Goal: Task Accomplishment & Management: Use online tool/utility

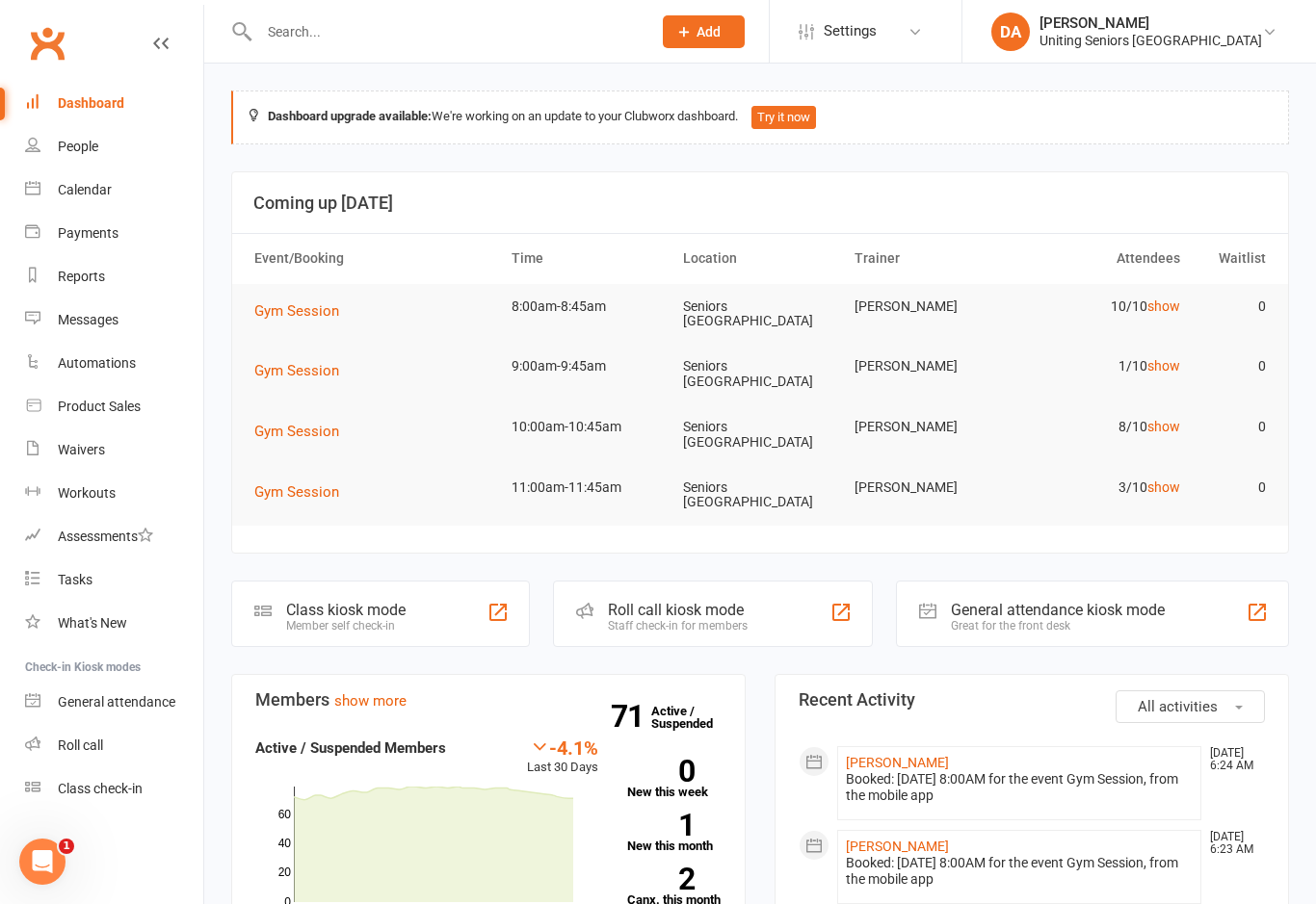
click at [104, 778] on link "Class check-in" at bounding box center [114, 790] width 178 height 43
click at [85, 743] on div "Roll call" at bounding box center [81, 745] width 45 height 16
click at [87, 744] on div "Roll call" at bounding box center [81, 745] width 45 height 16
click at [112, 695] on div "General attendance" at bounding box center [116, 702] width 117 height 16
click at [71, 734] on link "Roll call" at bounding box center [114, 746] width 178 height 43
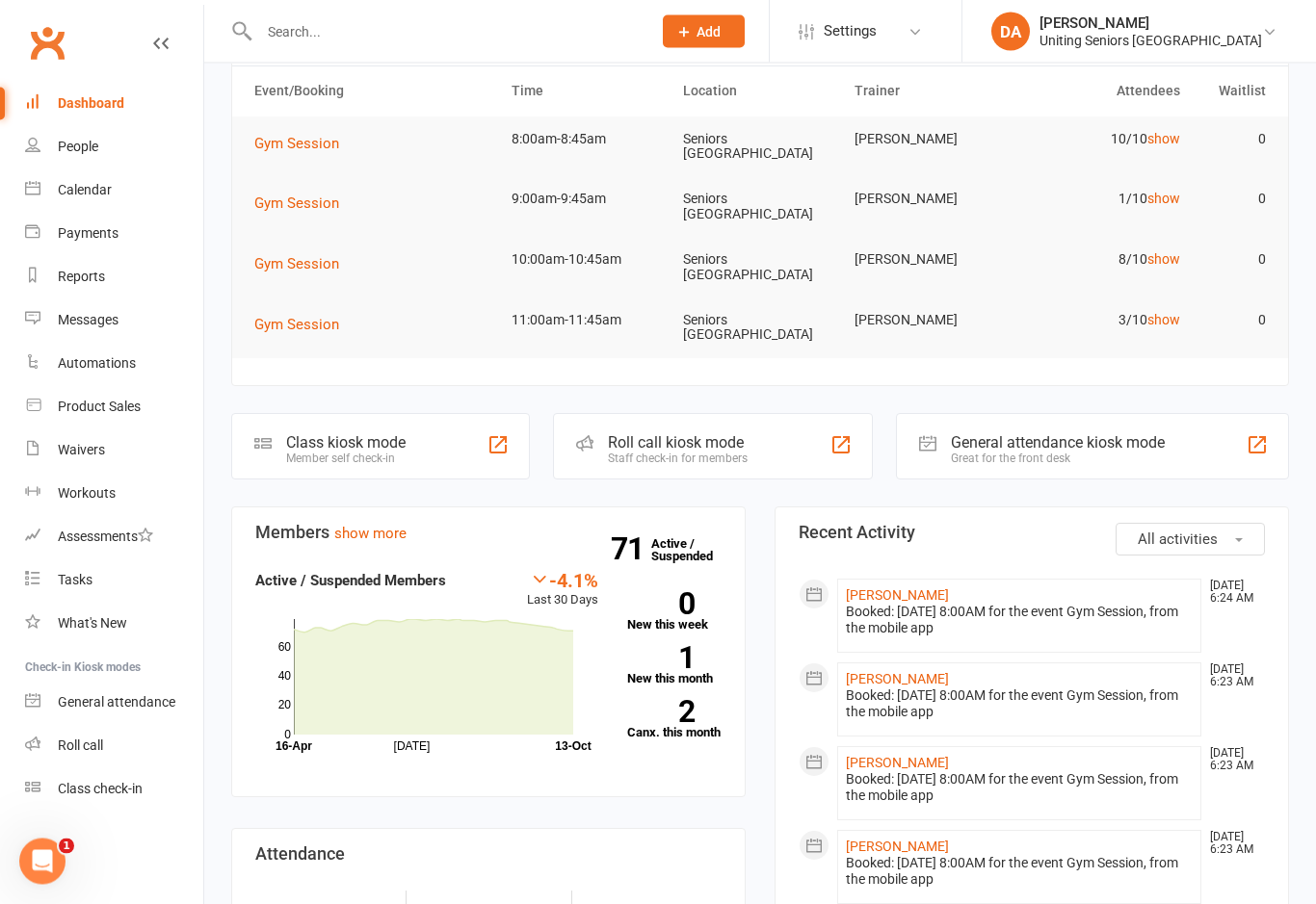
scroll to position [168, 0]
click at [84, 747] on div "Roll call" at bounding box center [81, 745] width 45 height 16
click at [84, 739] on div "Roll call" at bounding box center [81, 745] width 45 height 16
click at [87, 737] on div "Roll call" at bounding box center [81, 745] width 45 height 16
click at [99, 790] on div "Class check-in" at bounding box center [101, 789] width 85 height 16
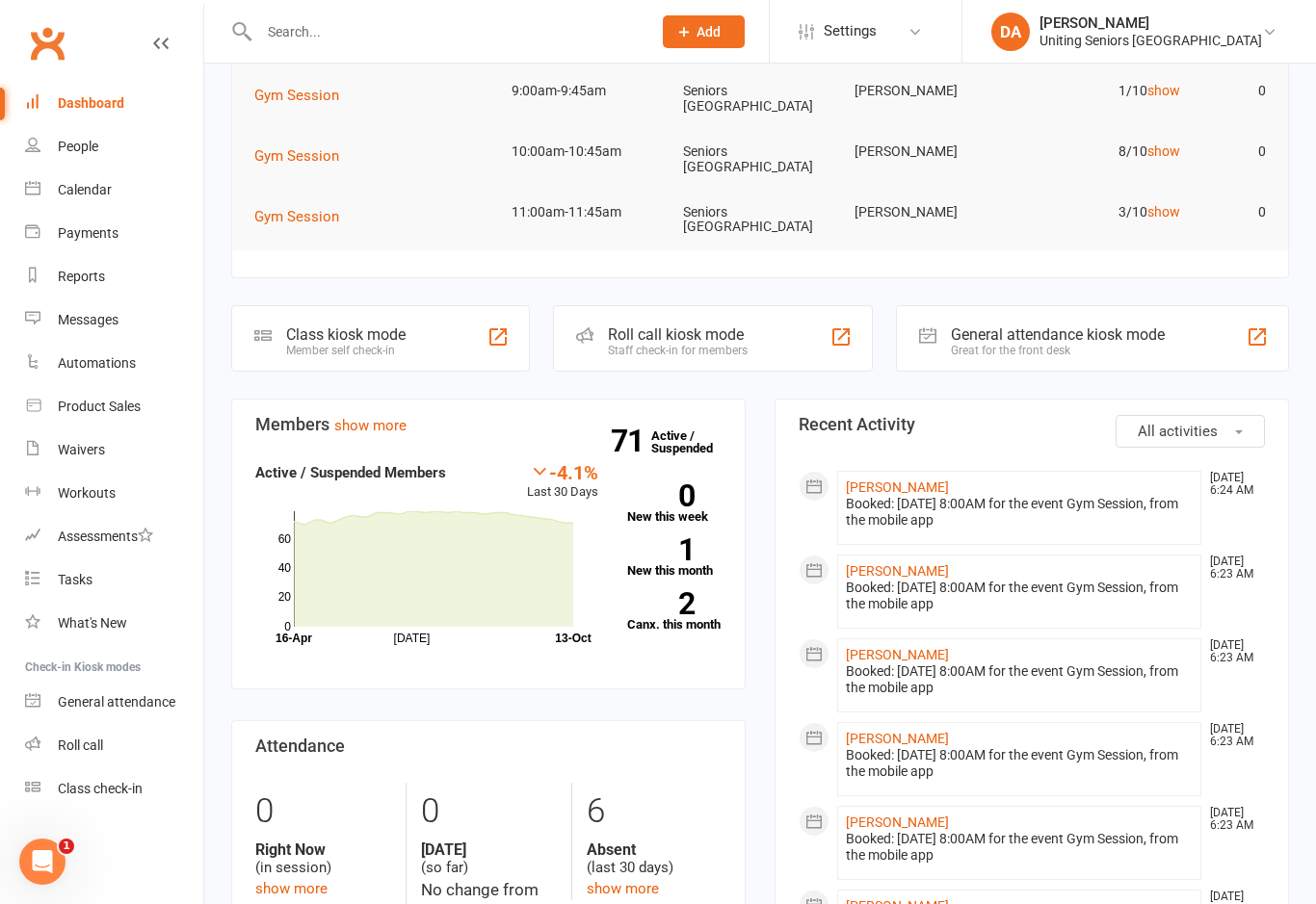
scroll to position [272, 0]
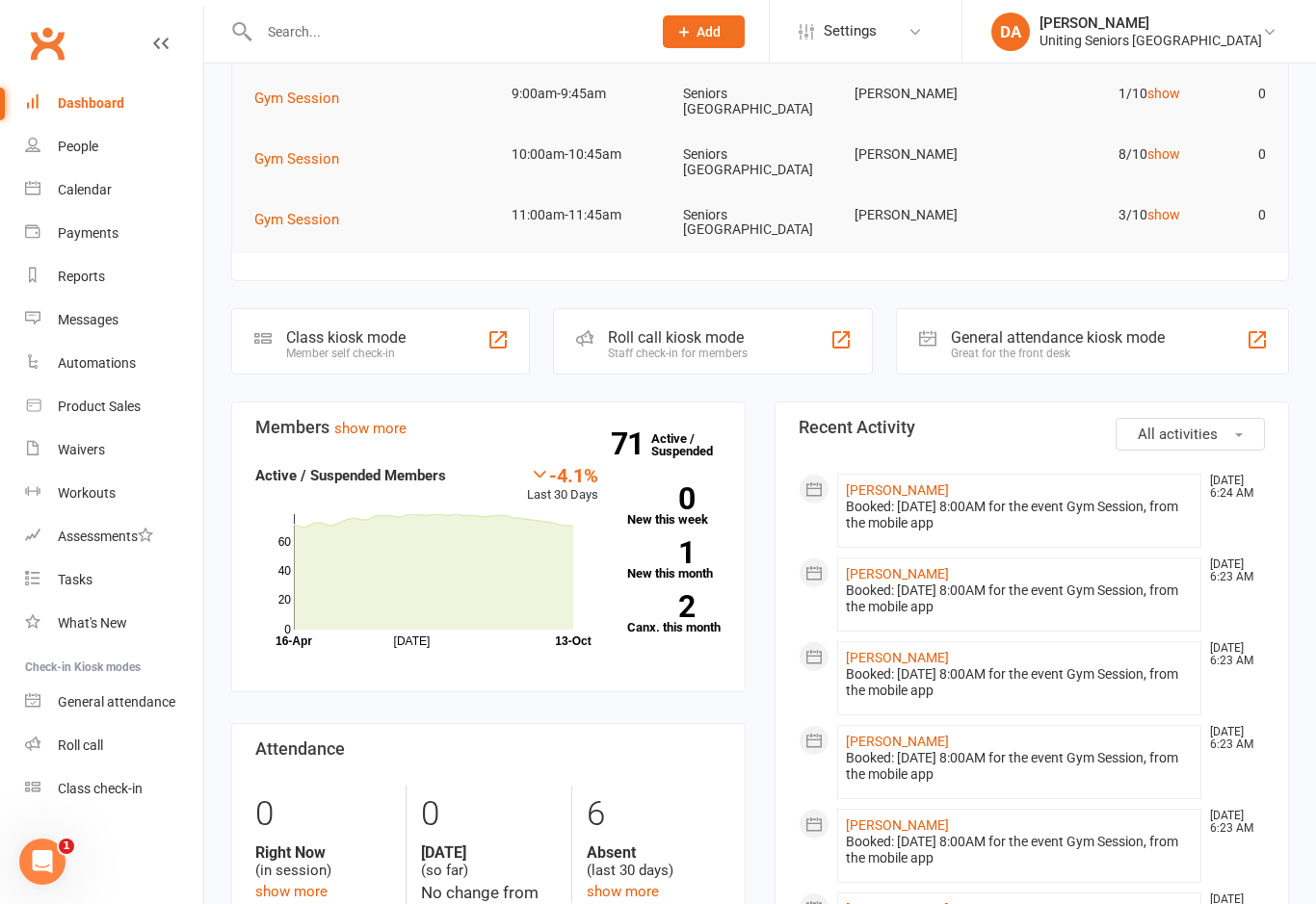
click at [84, 758] on link "Roll call" at bounding box center [114, 746] width 178 height 43
click at [70, 721] on link "General attendance" at bounding box center [114, 703] width 178 height 43
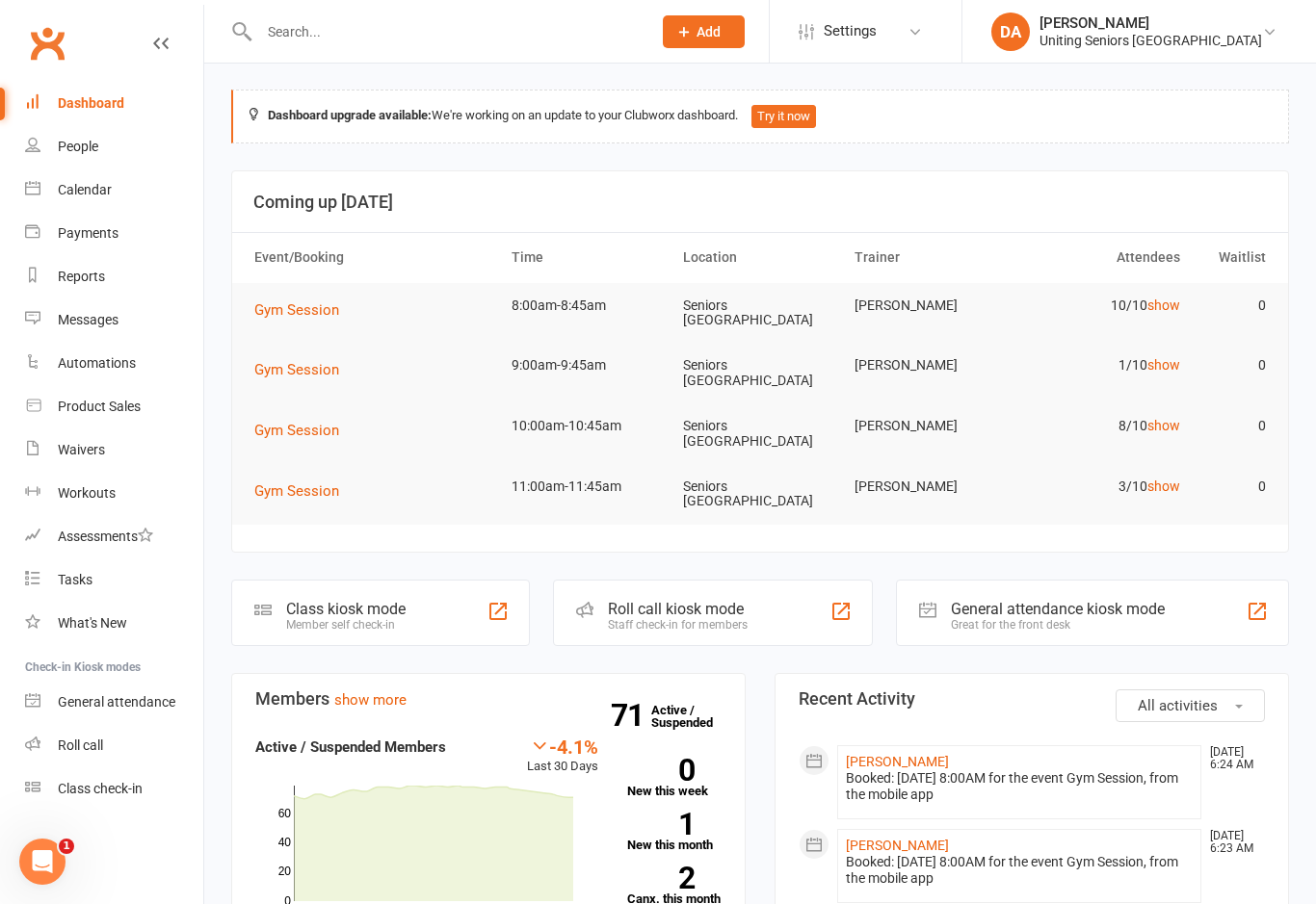
scroll to position [30, 0]
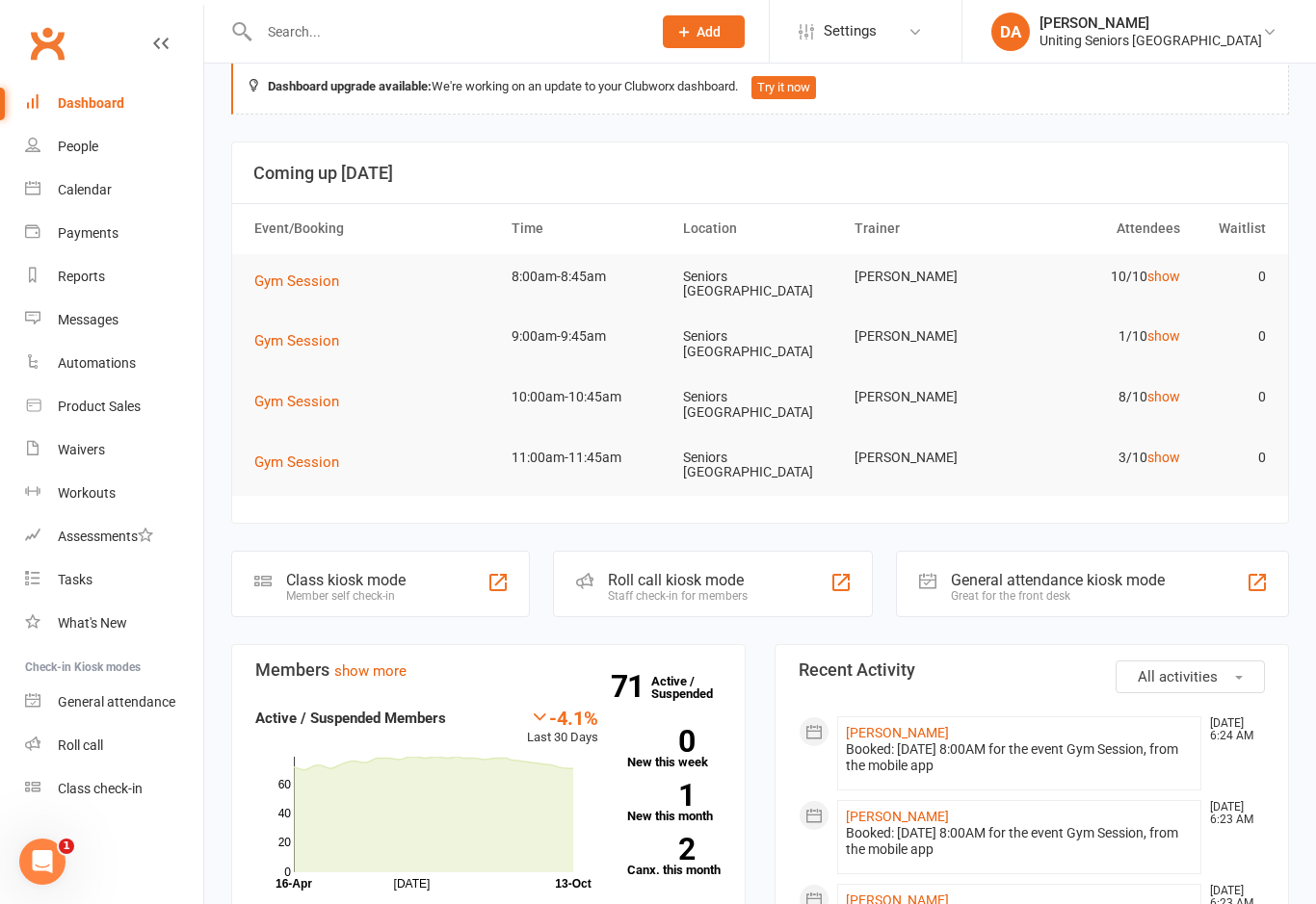
click at [89, 193] on div "Calendar" at bounding box center [85, 189] width 54 height 16
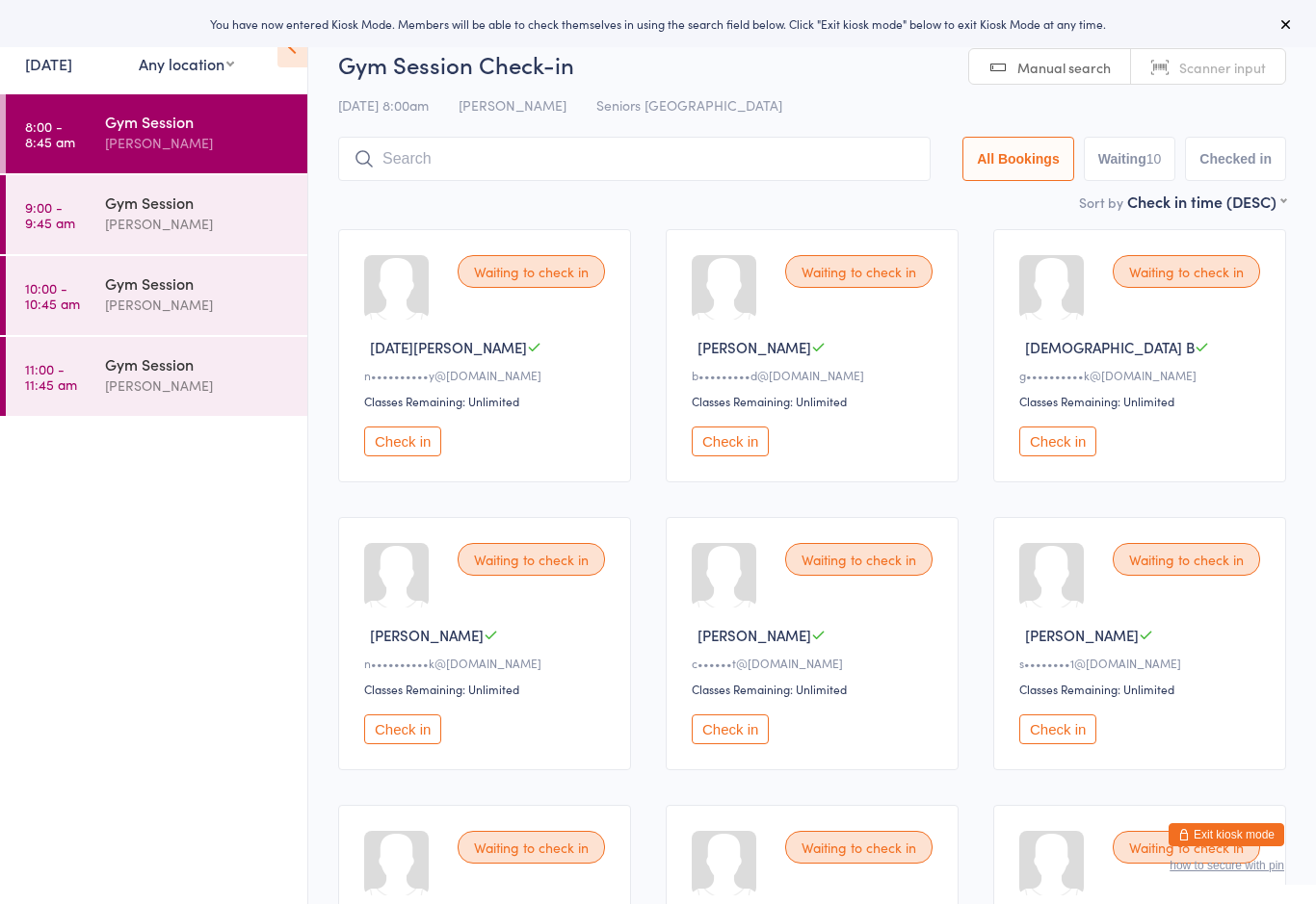
click at [1269, 202] on select "First name (ASC) First name (DESC) Last name (ASC) Last name (DESC) Check in ti…" at bounding box center [1205, 198] width 159 height 17
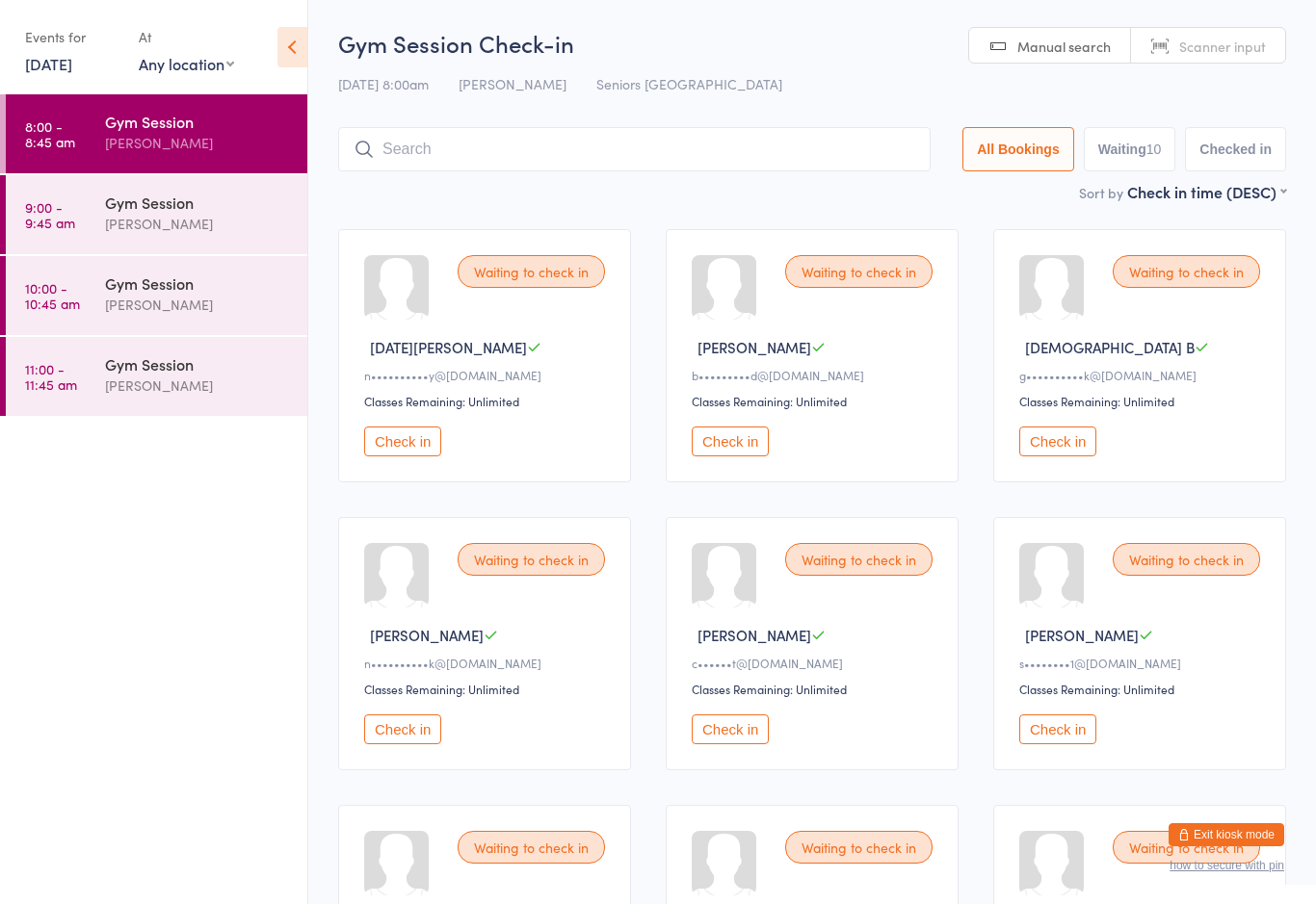
click at [72, 57] on link "[DATE]" at bounding box center [48, 63] width 47 height 21
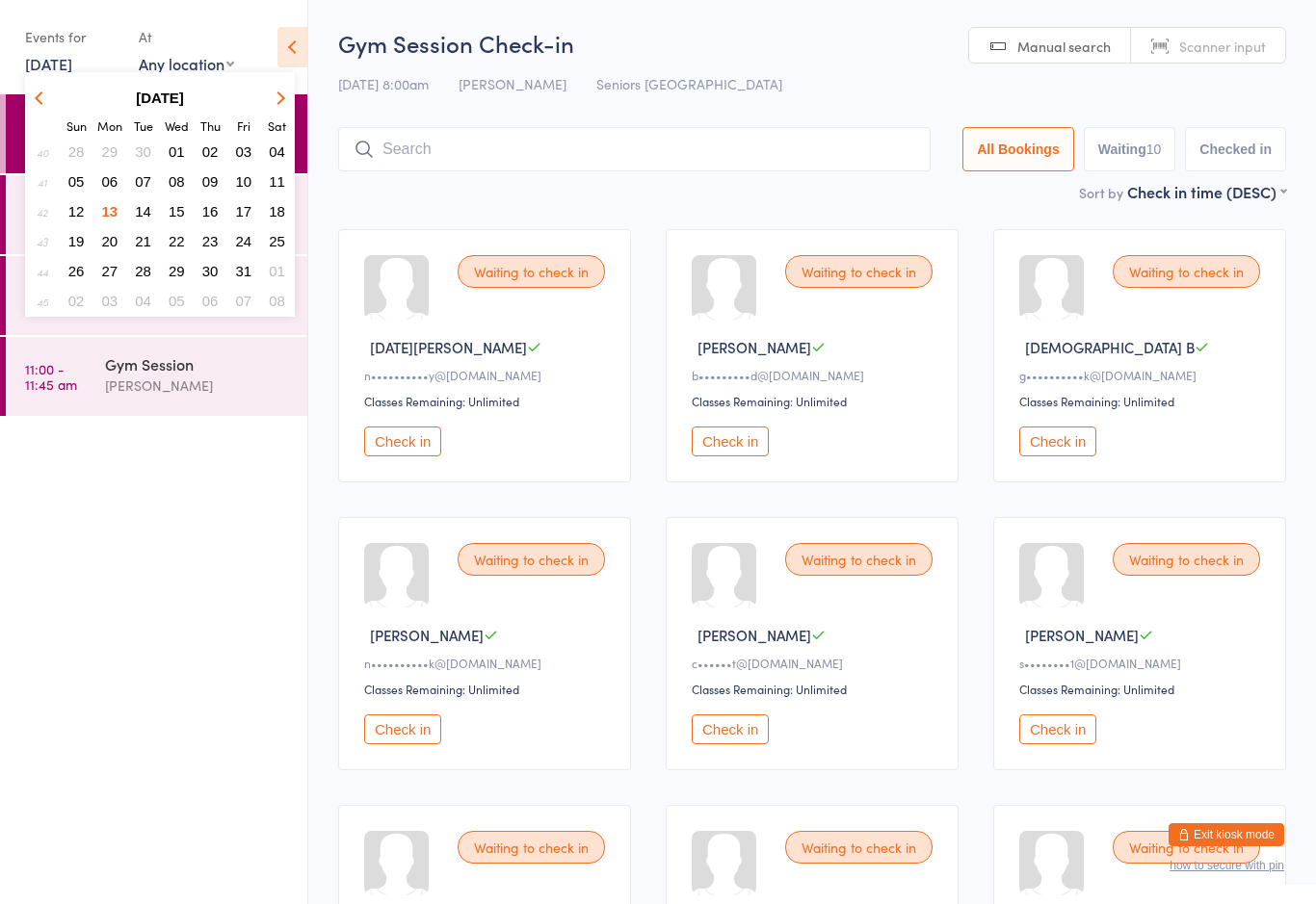
click at [195, 33] on div "At" at bounding box center [186, 37] width 96 height 32
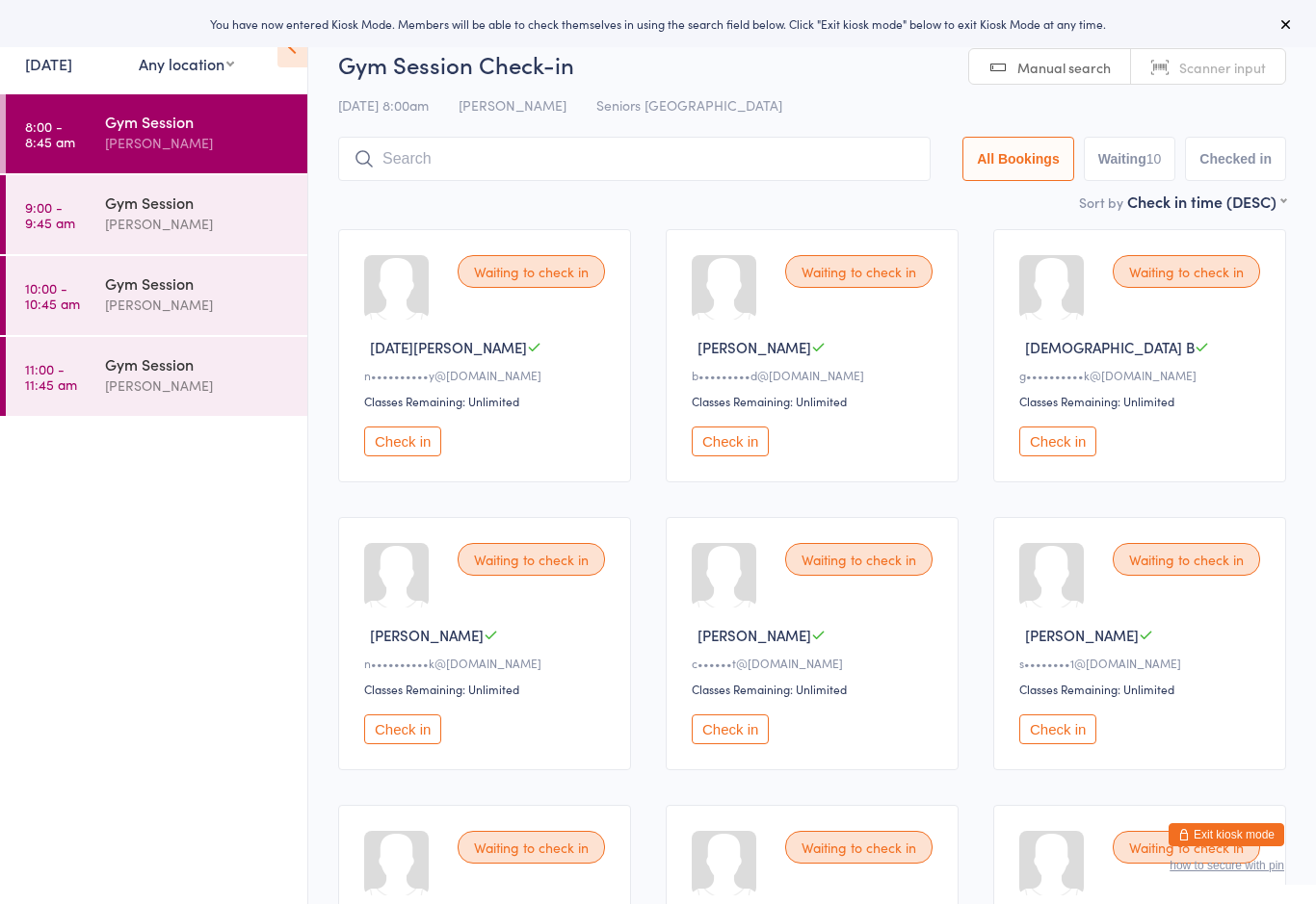
click at [1215, 825] on button "Exit kiosk mode" at bounding box center [1225, 834] width 116 height 23
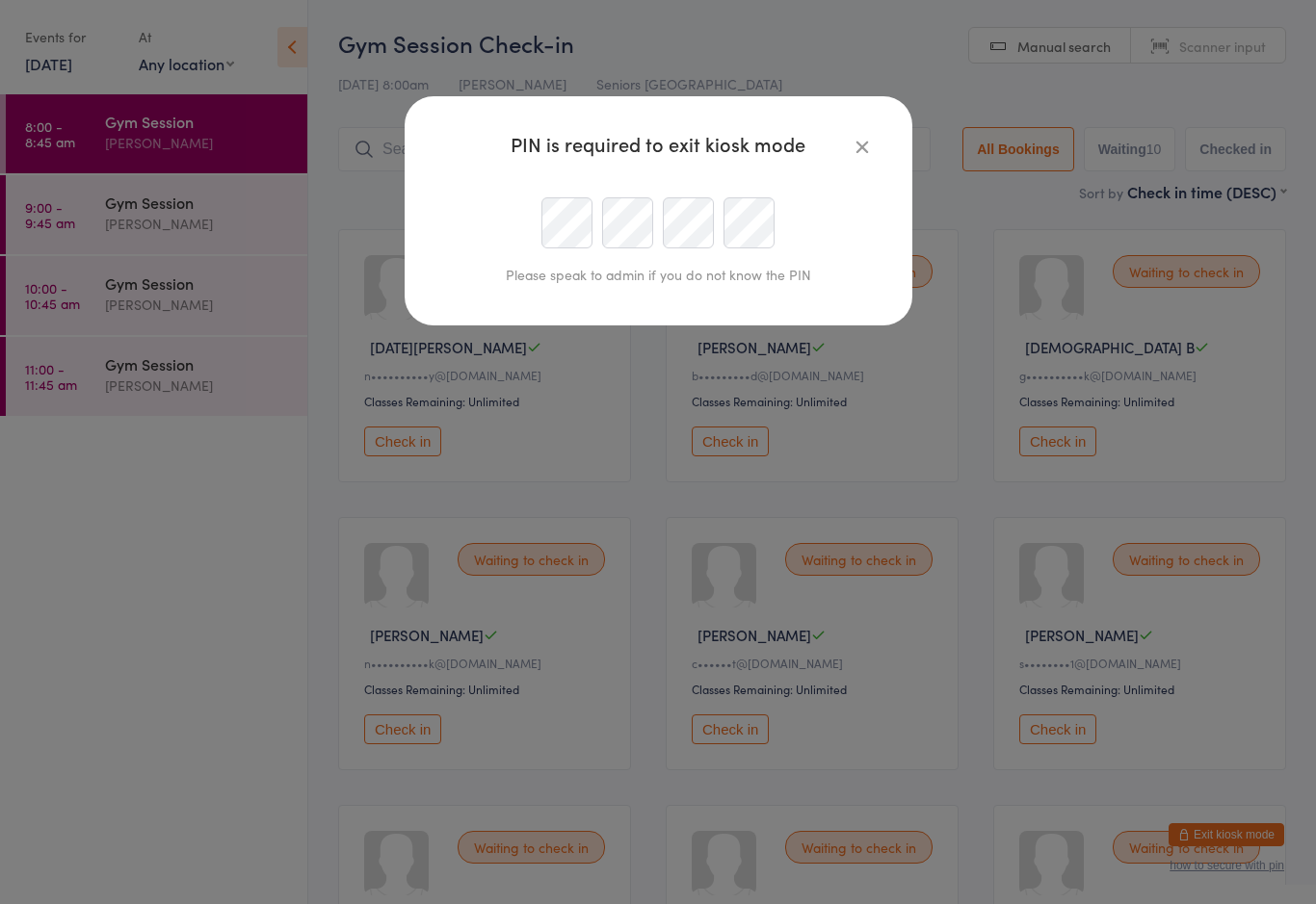
click at [860, 137] on icon "button" at bounding box center [861, 146] width 21 height 21
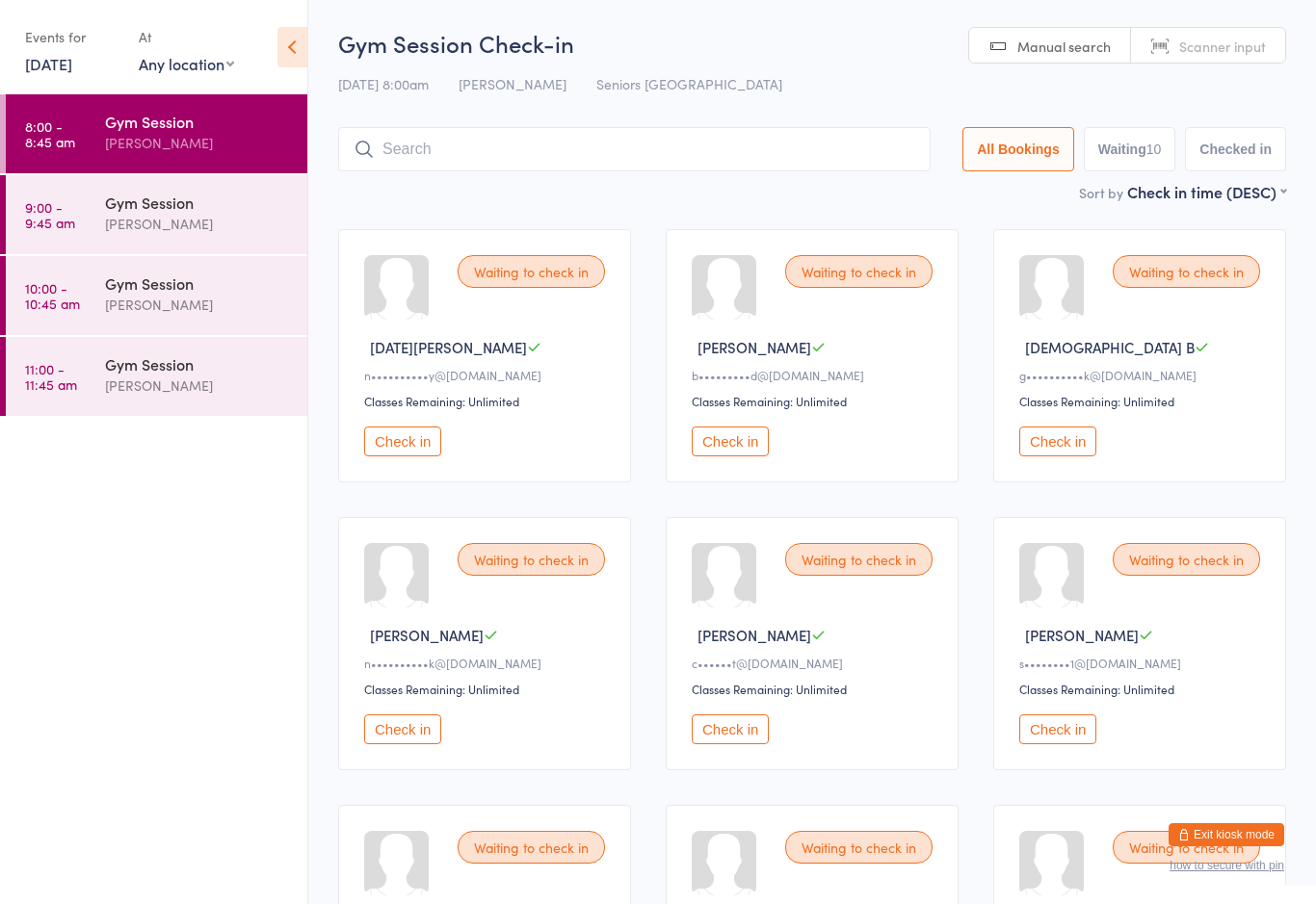
click at [1051, 450] on button "Check in" at bounding box center [1057, 441] width 77 height 30
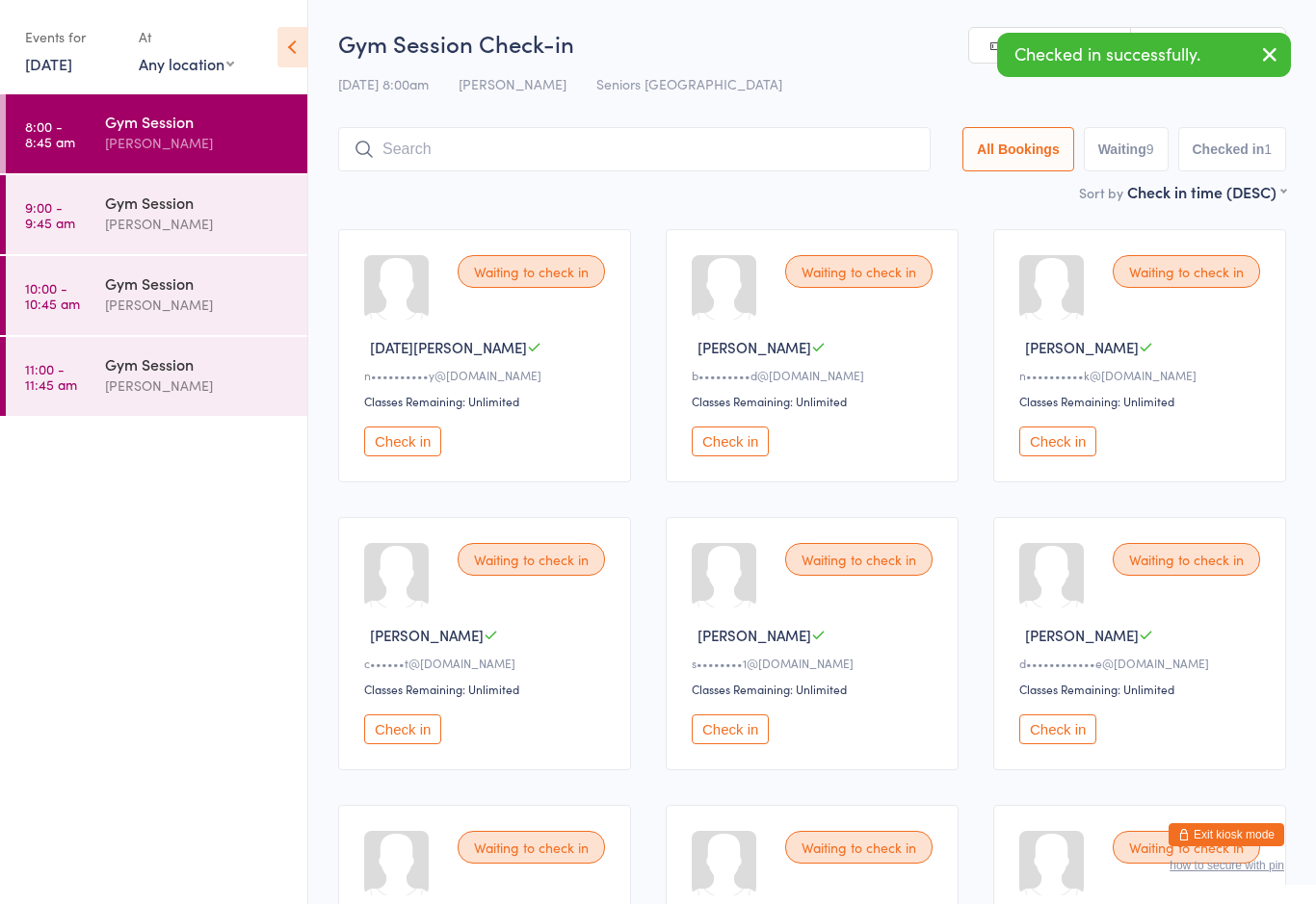
click at [1030, 449] on button "Check in" at bounding box center [1057, 441] width 77 height 30
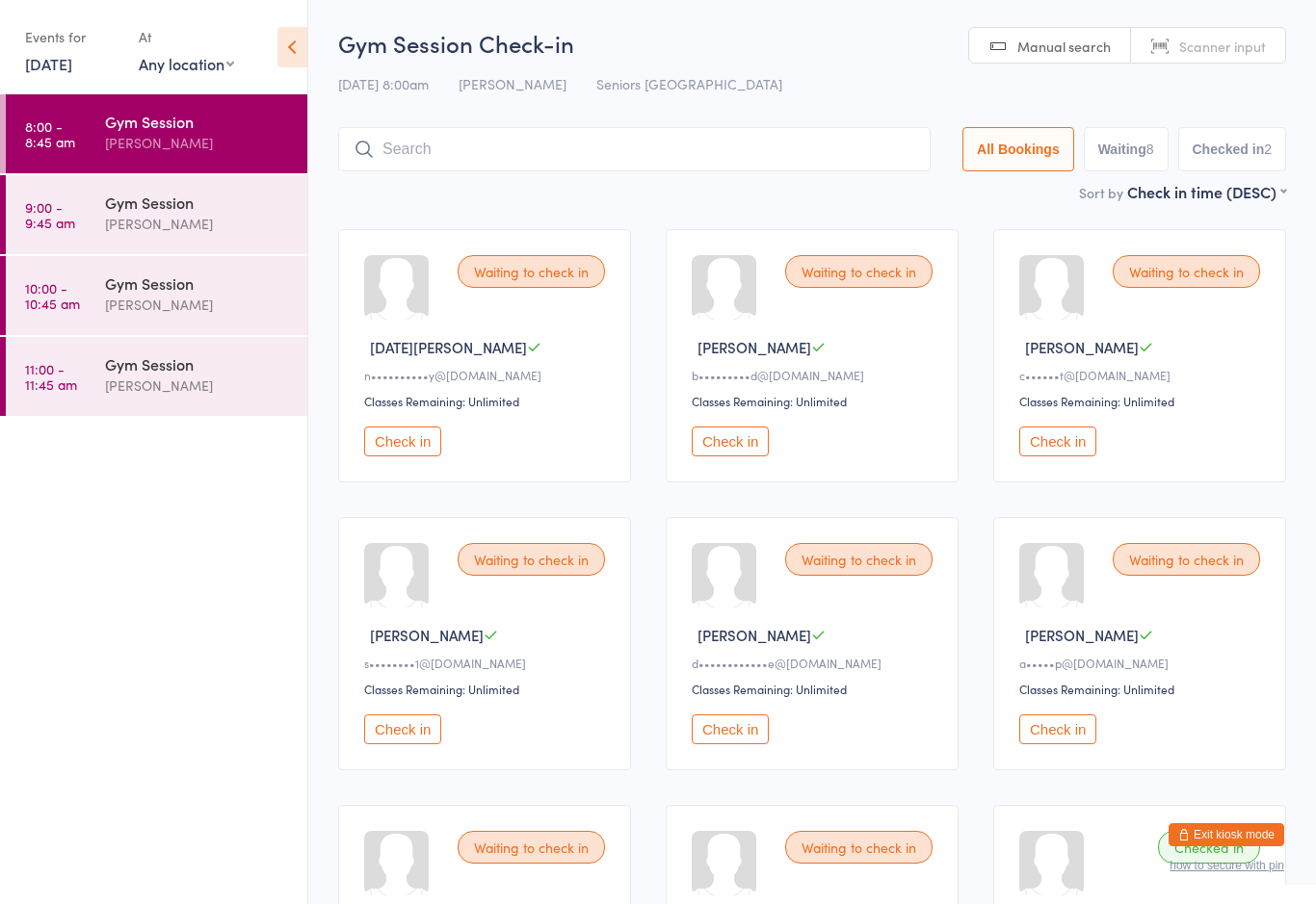
click at [859, 571] on div "Waiting to check in" at bounding box center [858, 559] width 147 height 33
click at [739, 744] on button "Check in" at bounding box center [730, 729] width 77 height 30
click at [408, 744] on button "Check in" at bounding box center [403, 729] width 77 height 30
click at [1056, 456] on button "Check in" at bounding box center [1057, 441] width 77 height 30
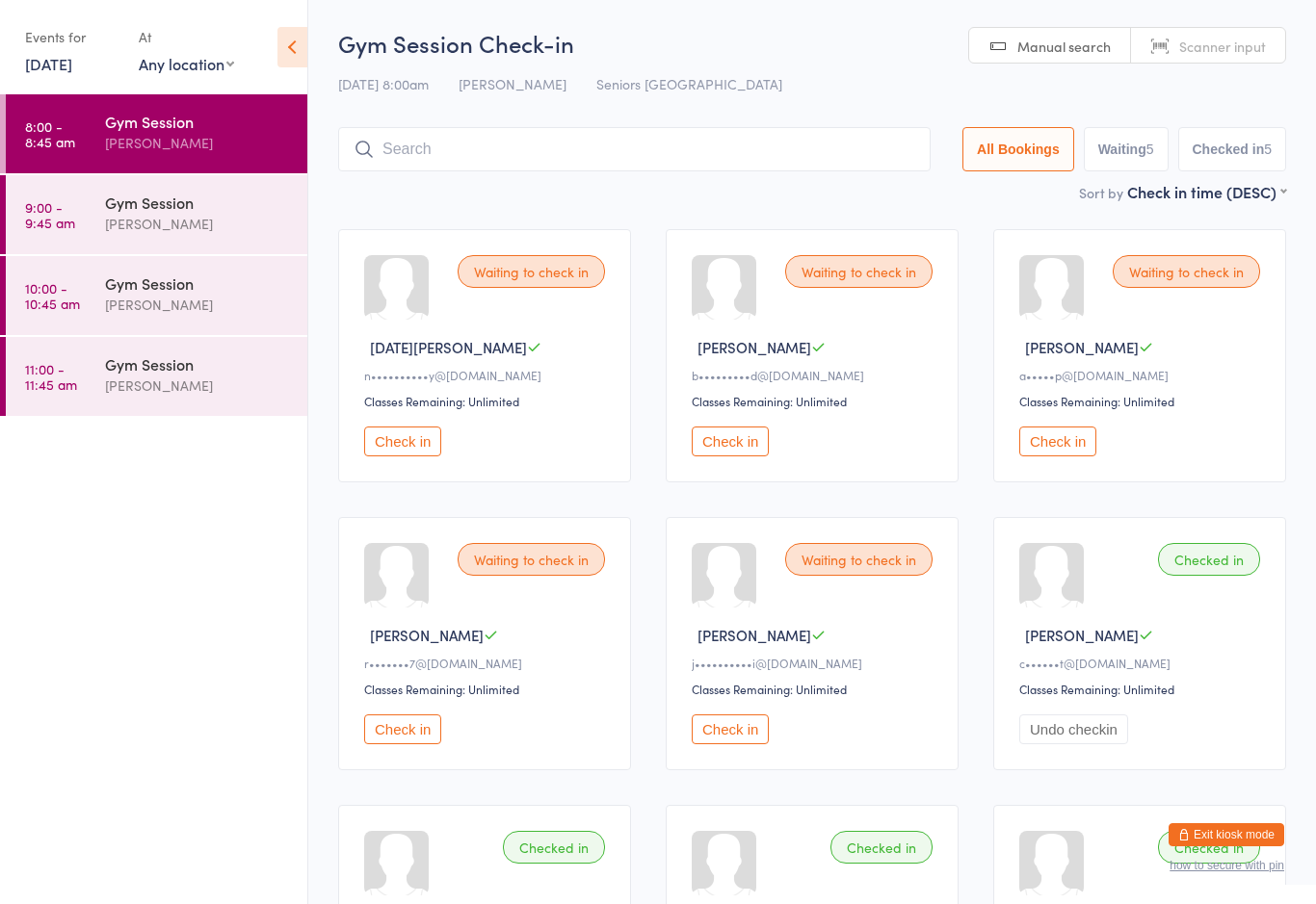
click at [399, 726] on div "Waiting to check in Ross P r•••••••7@gmail.com Classes Remaining: Unlimited Che…" at bounding box center [484, 643] width 293 height 254
click at [516, 567] on div "Waiting to check in" at bounding box center [530, 559] width 147 height 33
click at [392, 743] on button "Check in" at bounding box center [403, 729] width 77 height 30
click at [400, 742] on button "Check in" at bounding box center [403, 729] width 77 height 30
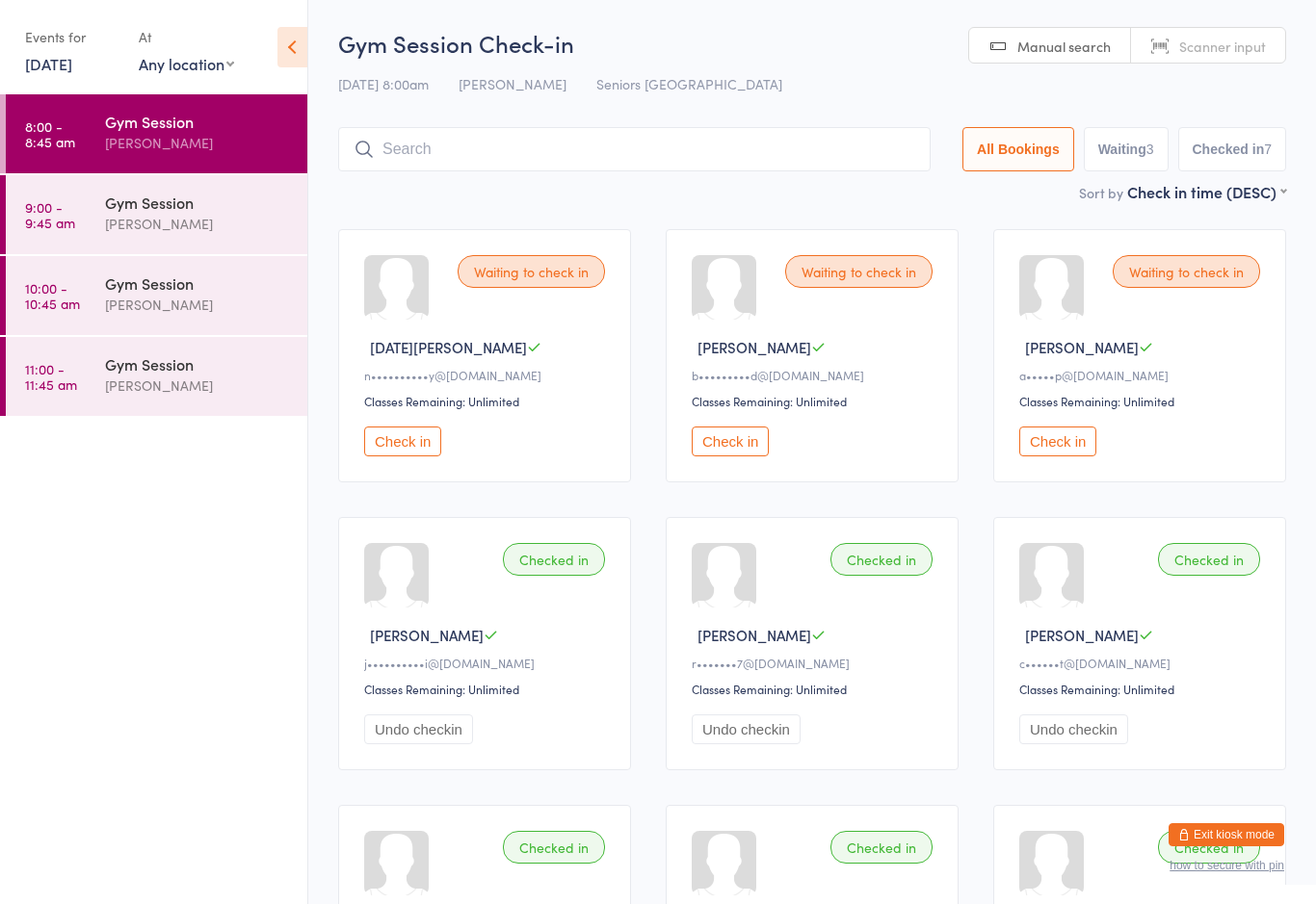
click at [729, 447] on button "Check in" at bounding box center [730, 441] width 77 height 30
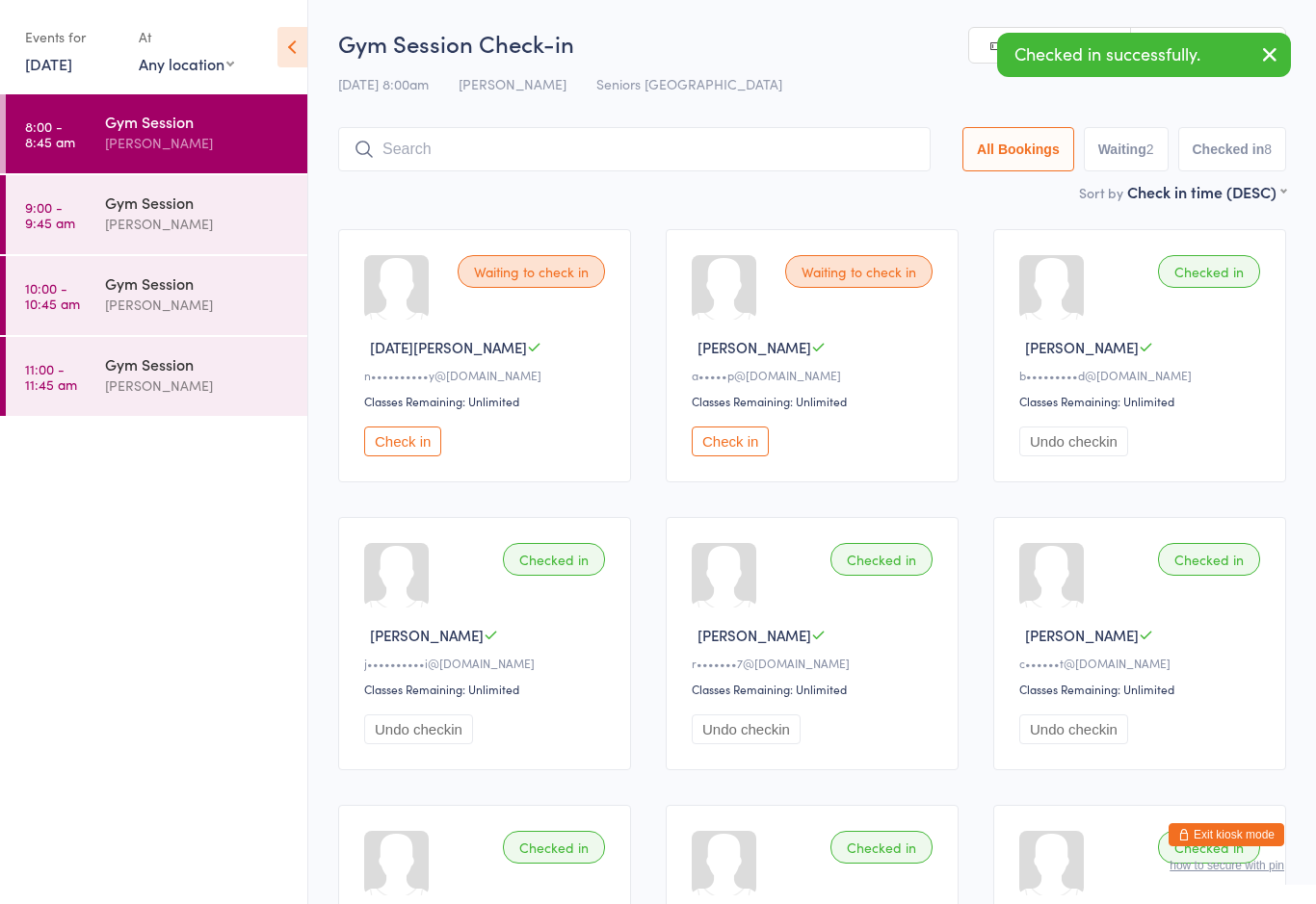
click at [391, 456] on button "Check in" at bounding box center [403, 441] width 77 height 30
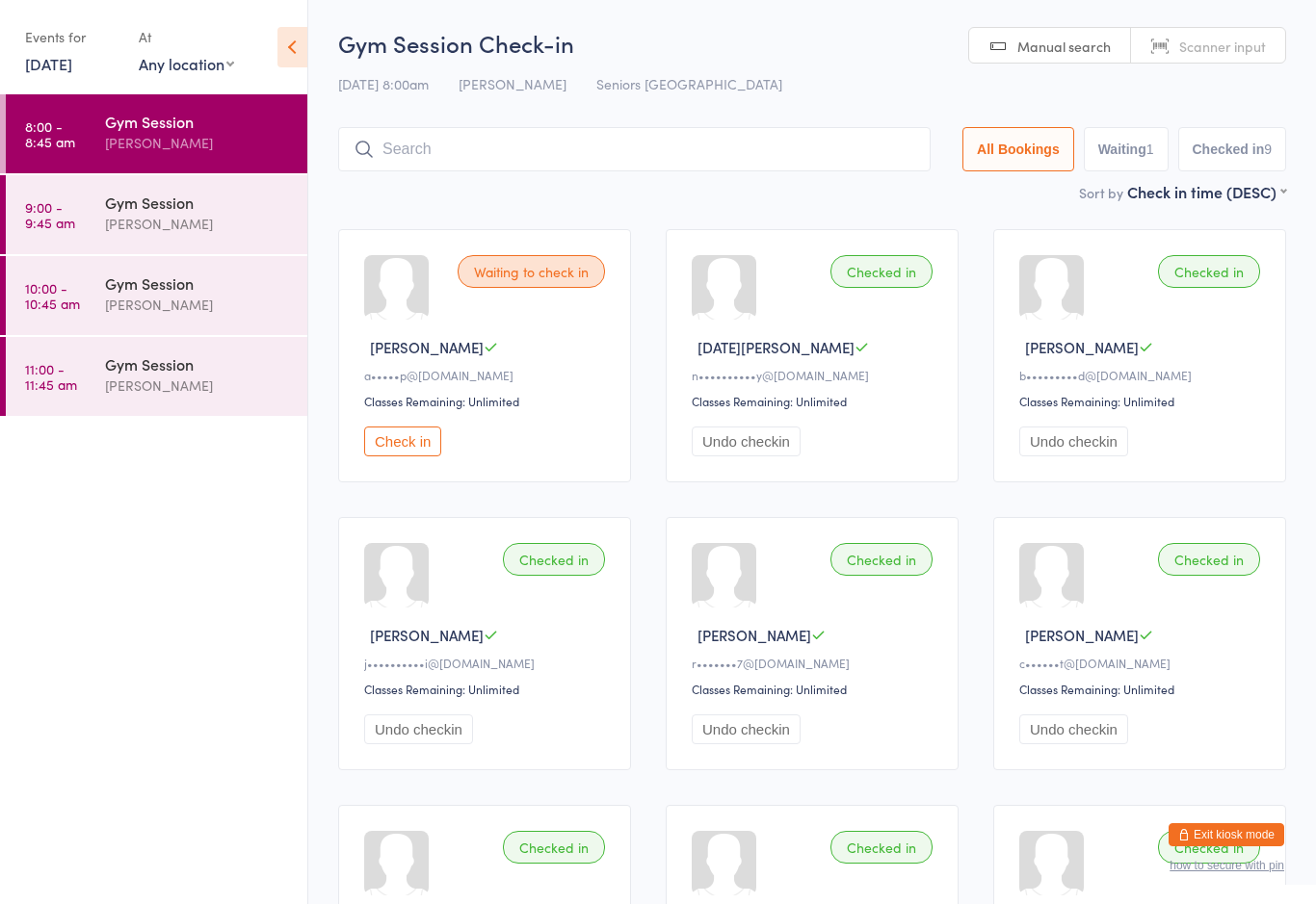
click at [423, 445] on button "Check in" at bounding box center [403, 441] width 77 height 30
